Goal: Use online tool/utility: Utilize a website feature to perform a specific function

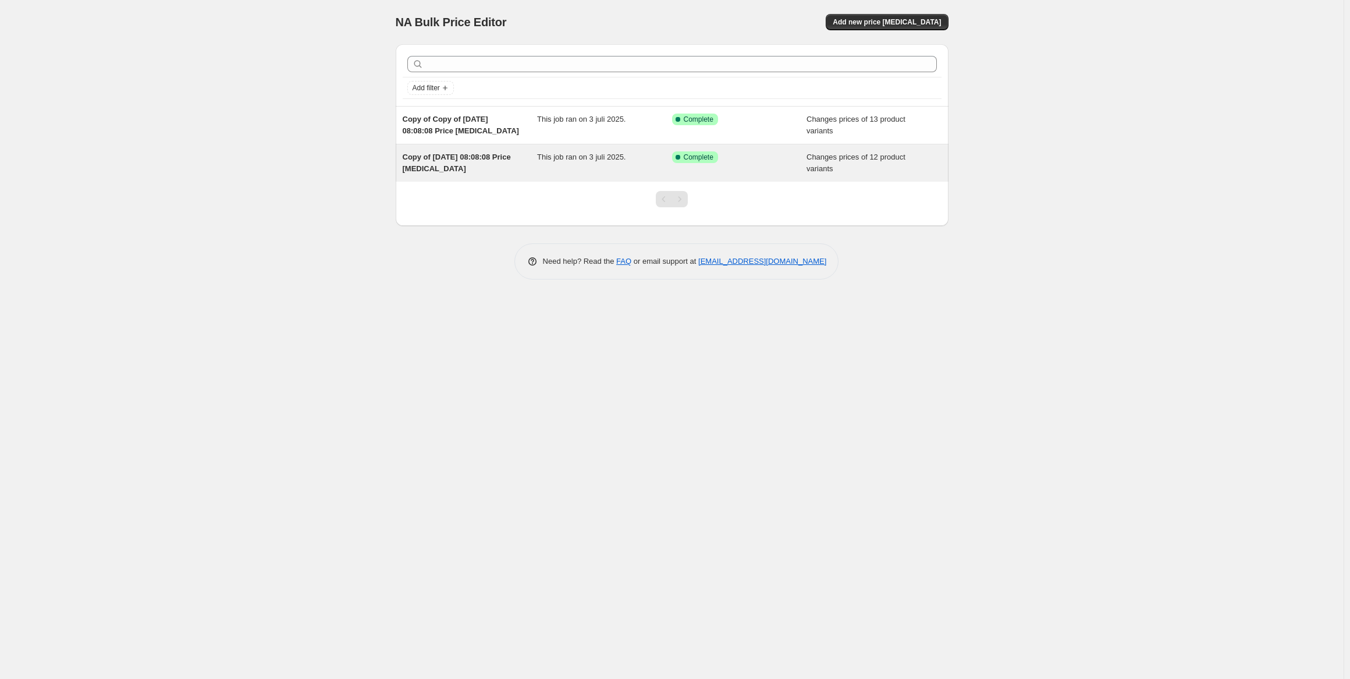
click at [598, 157] on span "This job ran on 3 juli 2025." at bounding box center [581, 156] width 88 height 9
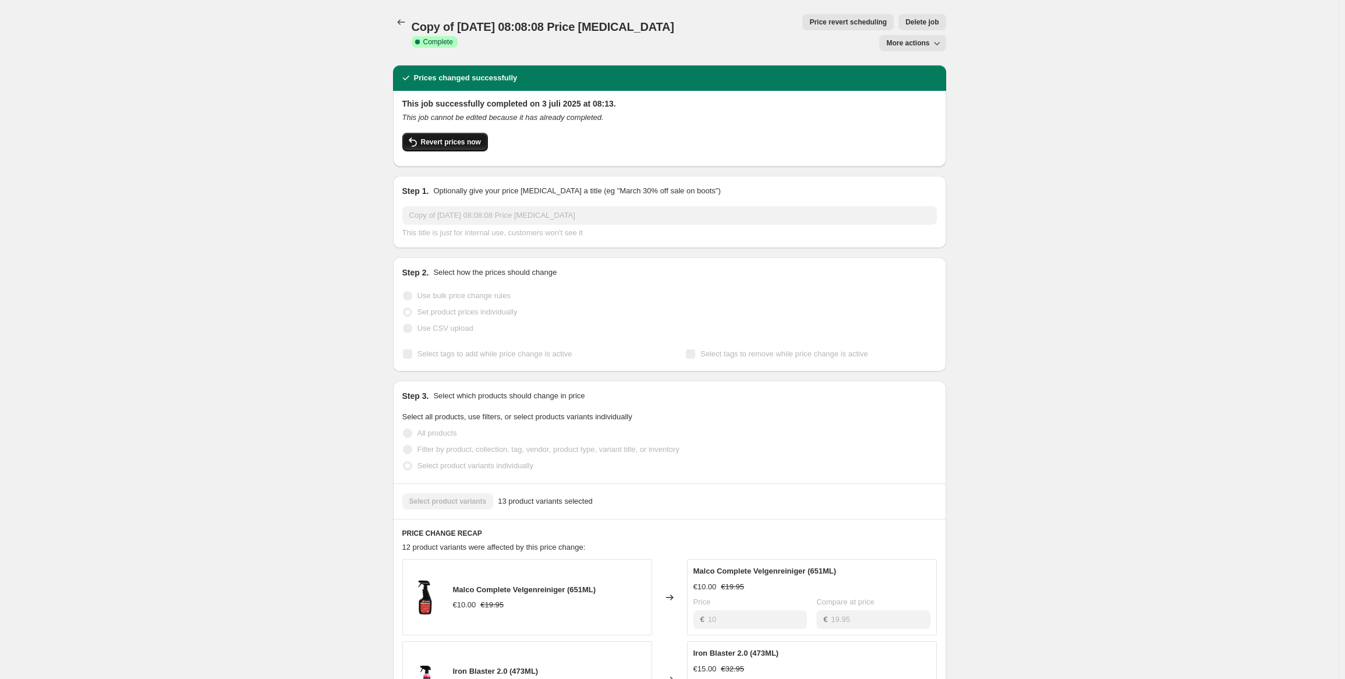
click at [451, 137] on span "Revert prices now" at bounding box center [451, 141] width 60 height 9
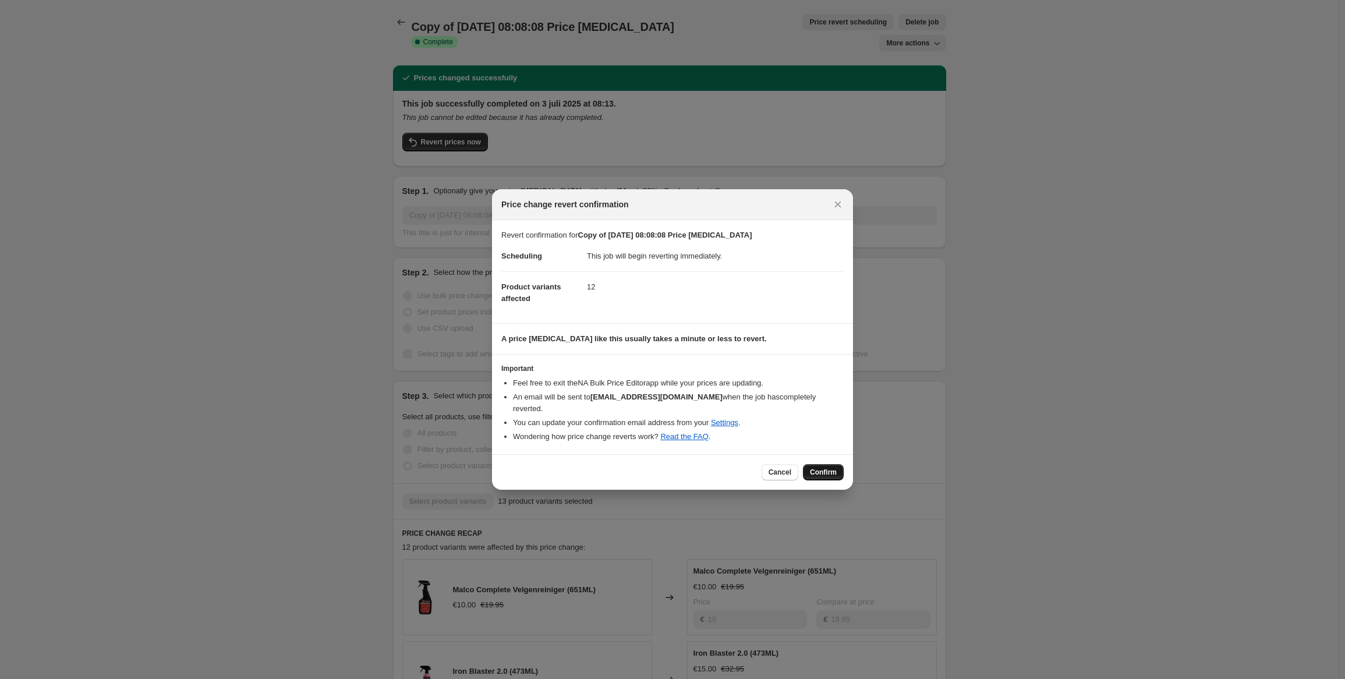
click at [839, 476] on button "Confirm" at bounding box center [823, 472] width 41 height 16
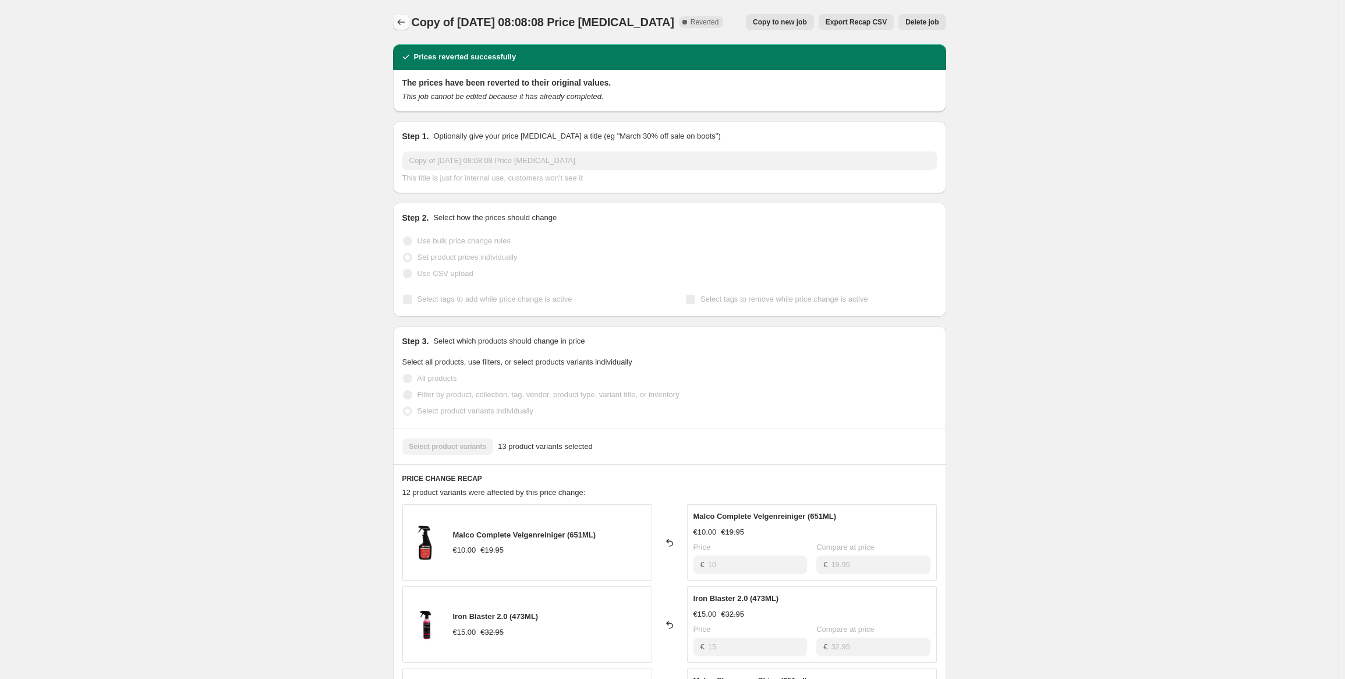
click at [405, 27] on icon "Price change jobs" at bounding box center [401, 22] width 12 height 12
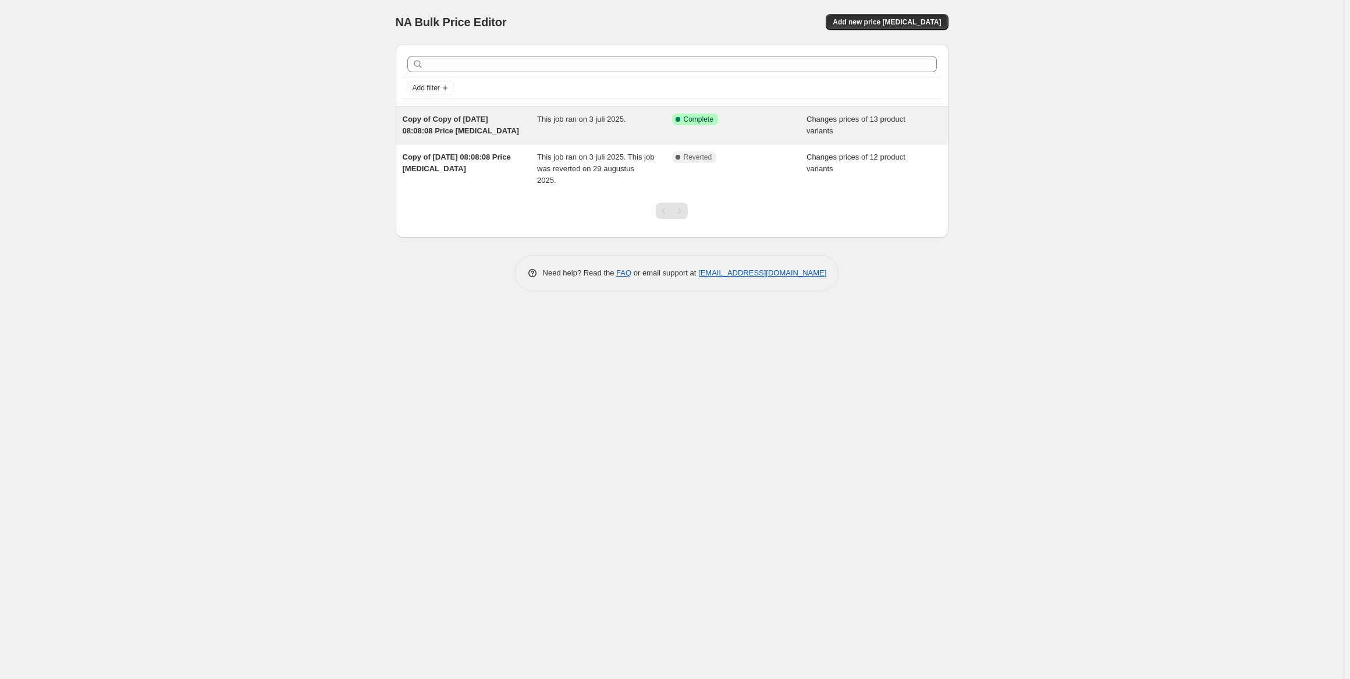
click at [542, 125] on div "This job ran on 3 juli 2025." at bounding box center [604, 124] width 135 height 23
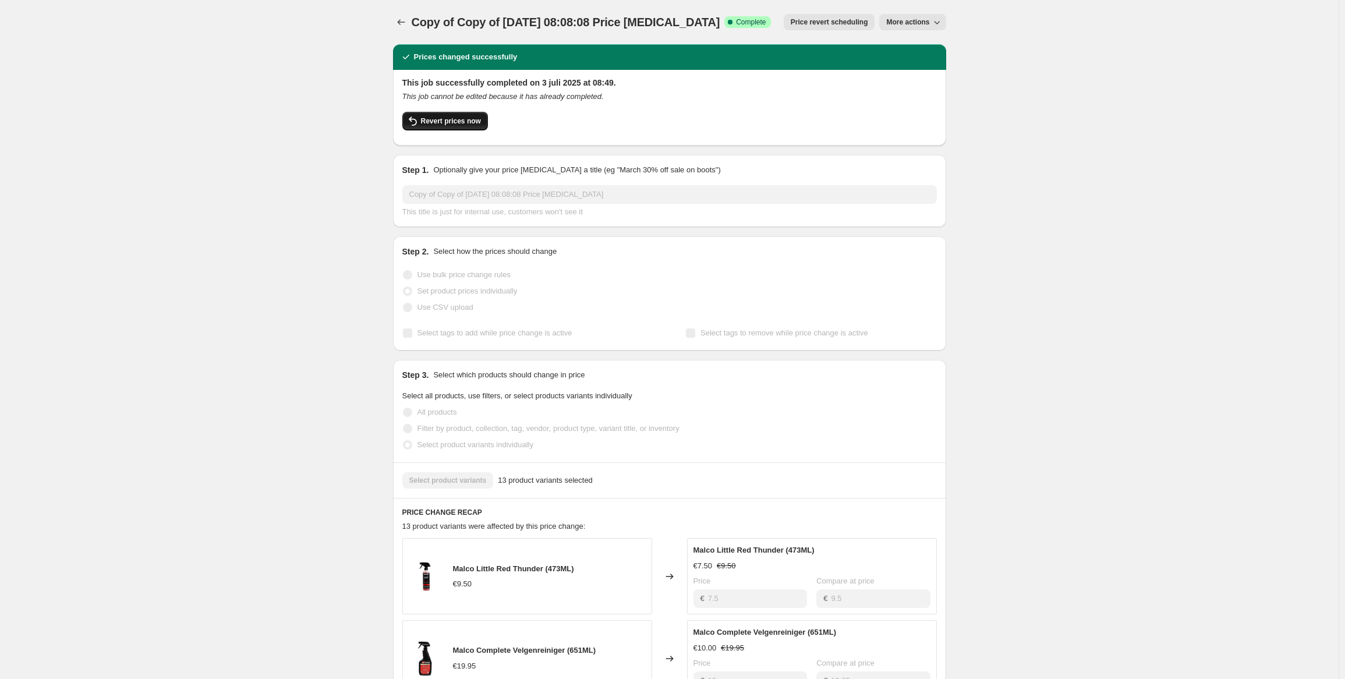
click at [454, 119] on span "Revert prices now" at bounding box center [451, 120] width 60 height 9
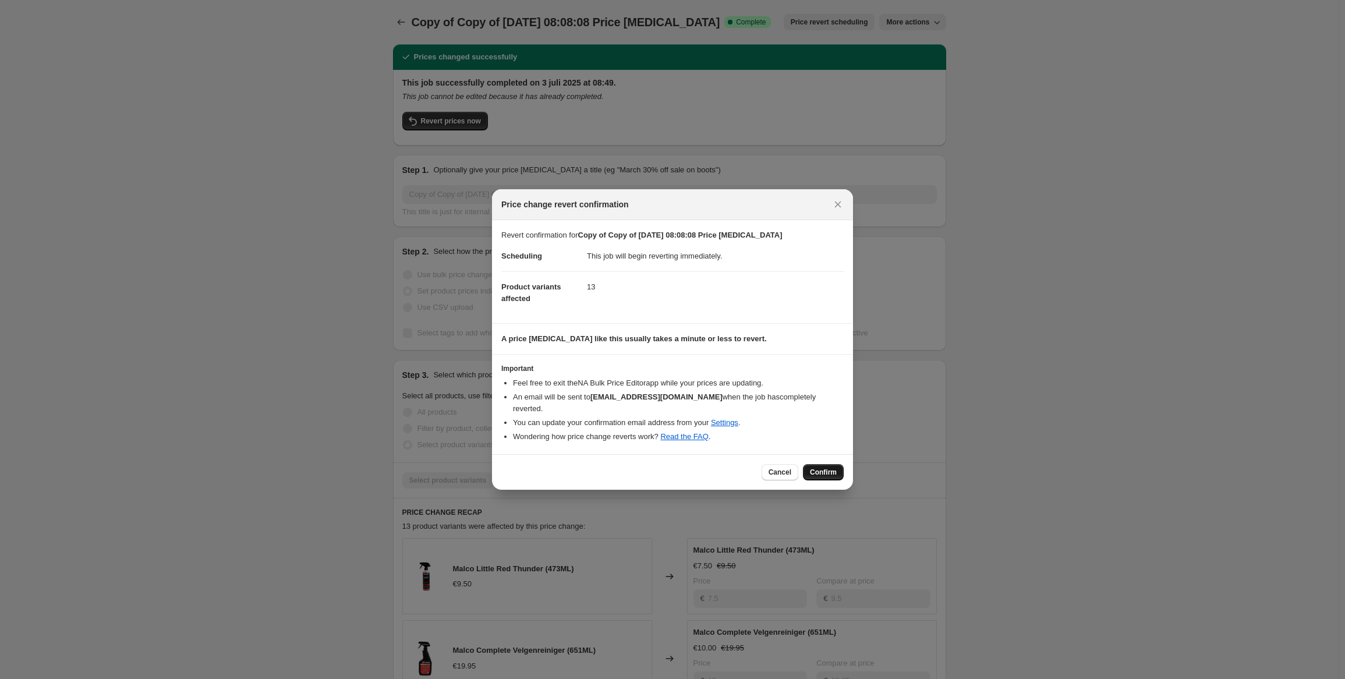
click at [818, 471] on span "Confirm" at bounding box center [823, 471] width 27 height 9
